Goal: Navigation & Orientation: Find specific page/section

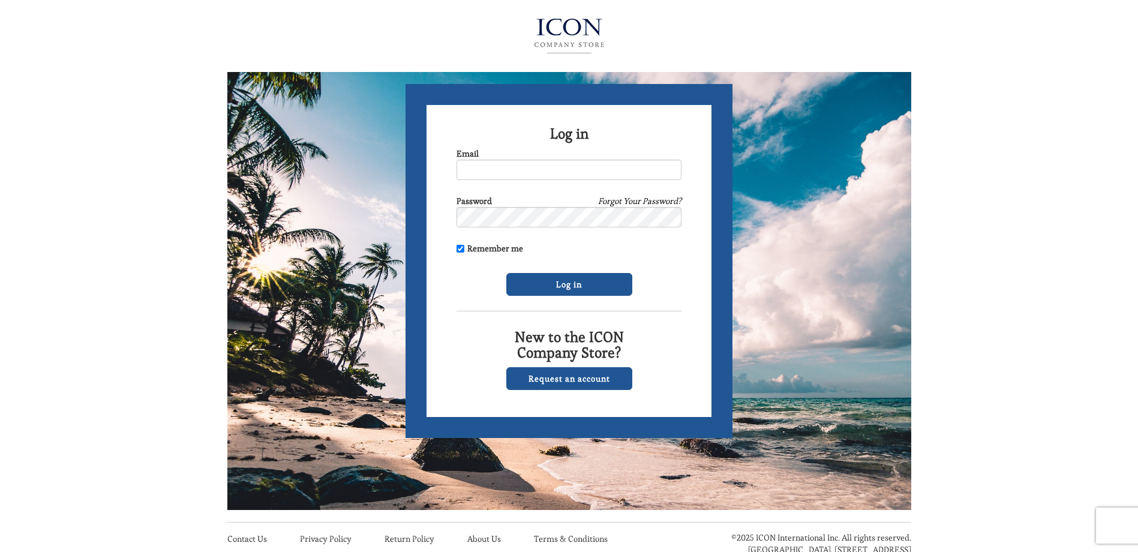
click at [474, 182] on form "Log in Email Password Forgot Your Password? Remember me Log in New to the ICON …" at bounding box center [568, 261] width 327 height 354
click at [486, 161] on input "Email" at bounding box center [568, 170] width 225 height 20
type input "guarinocarolyn@yahoo.com"
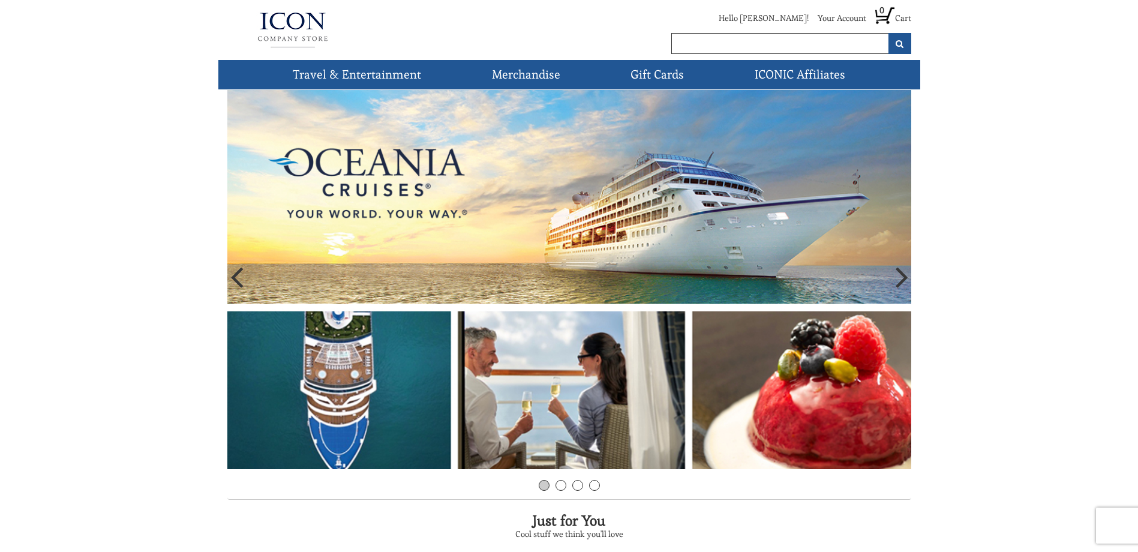
click at [392, 190] on img at bounding box center [569, 279] width 684 height 379
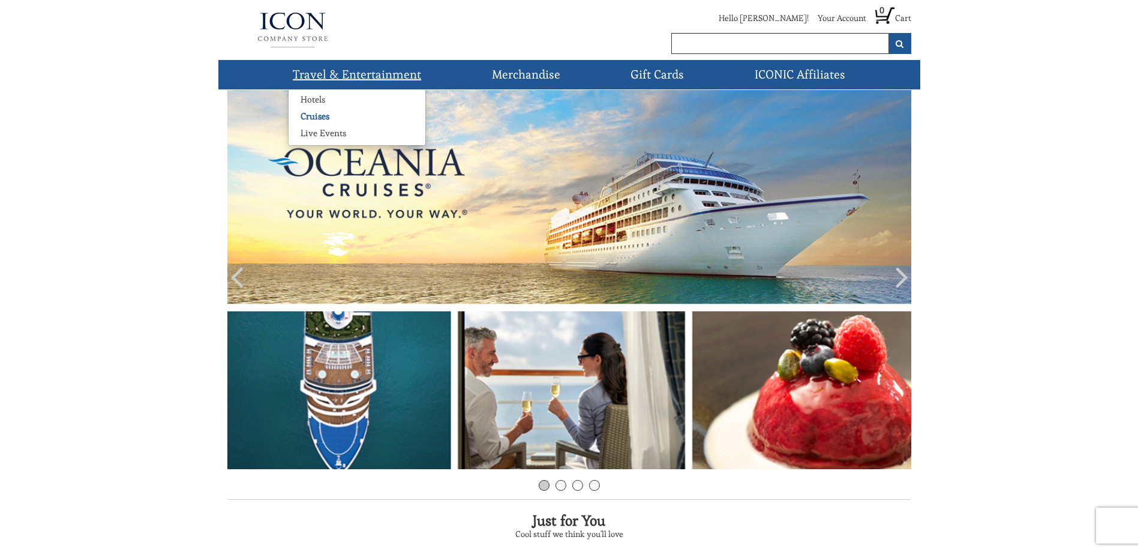
click at [322, 118] on link "Cruises" at bounding box center [315, 116] width 53 height 12
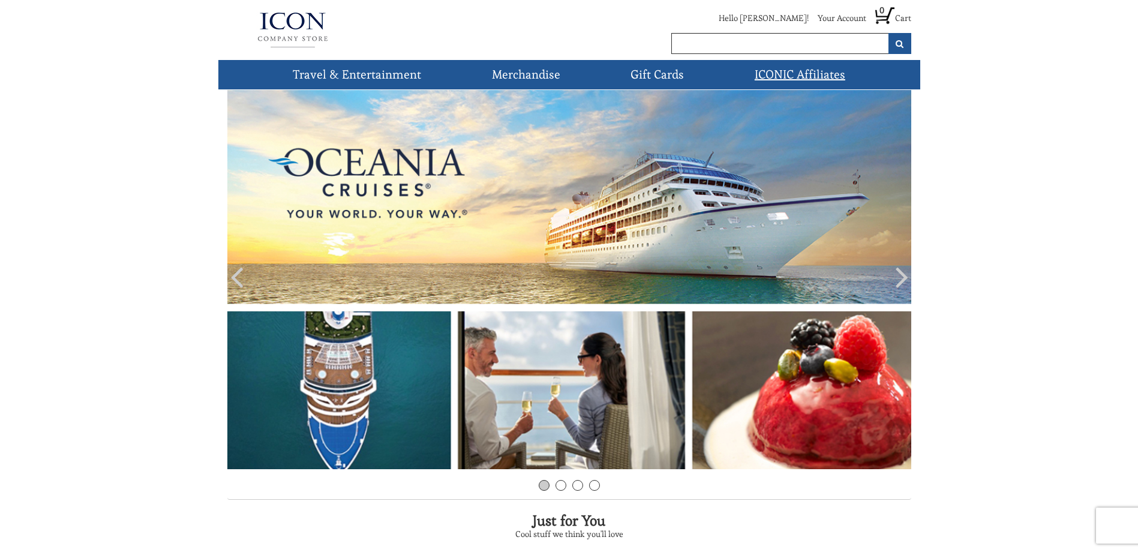
click at [783, 78] on link "ICONIC Affiliates" at bounding box center [800, 74] width 100 height 29
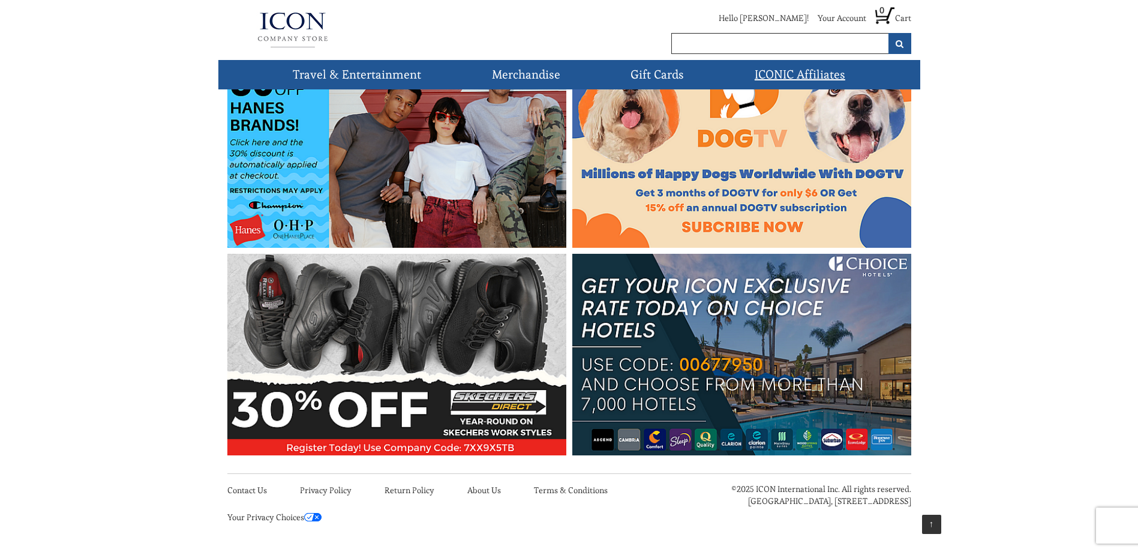
scroll to position [461, 0]
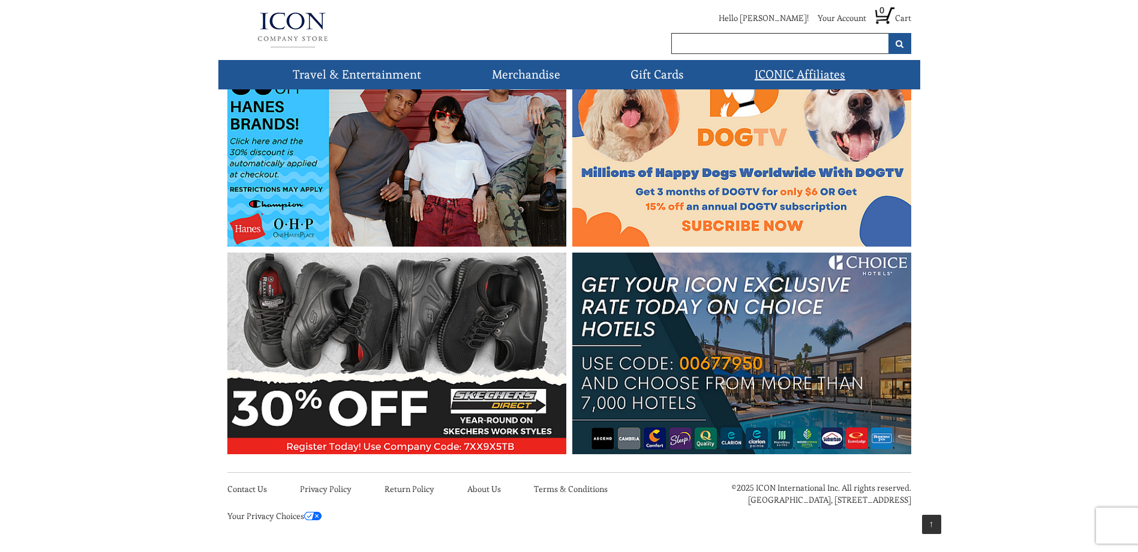
click at [672, 335] on img at bounding box center [741, 354] width 339 height 202
